Goal: Information Seeking & Learning: Learn about a topic

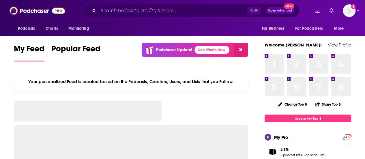
click at [212, 15] on div "Ctrl K Open Advanced New" at bounding box center [190, 10] width 217 height 13
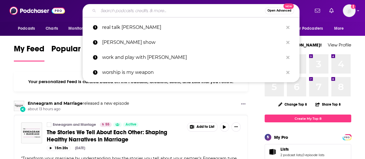
click at [216, 12] on input "Search podcasts, credits, & more..." at bounding box center [181, 10] width 166 height 9
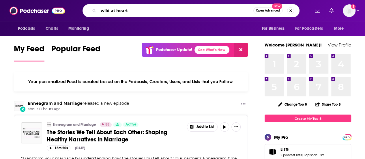
type input "wild at heart"
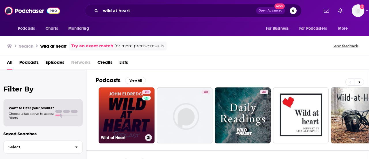
click at [116, 111] on link "70 Wild at Heart" at bounding box center [127, 115] width 56 height 56
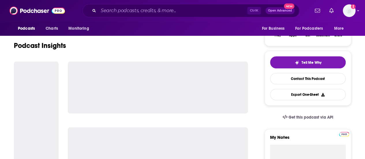
scroll to position [108, 0]
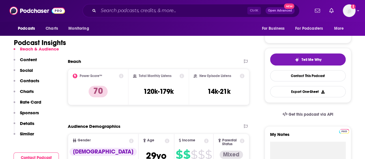
click at [264, 138] on div "My Notes" at bounding box center [307, 150] width 87 height 49
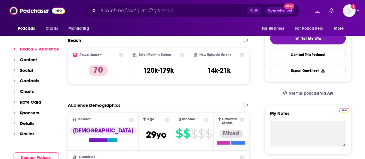
scroll to position [132, 0]
